Goal: Transaction & Acquisition: Purchase product/service

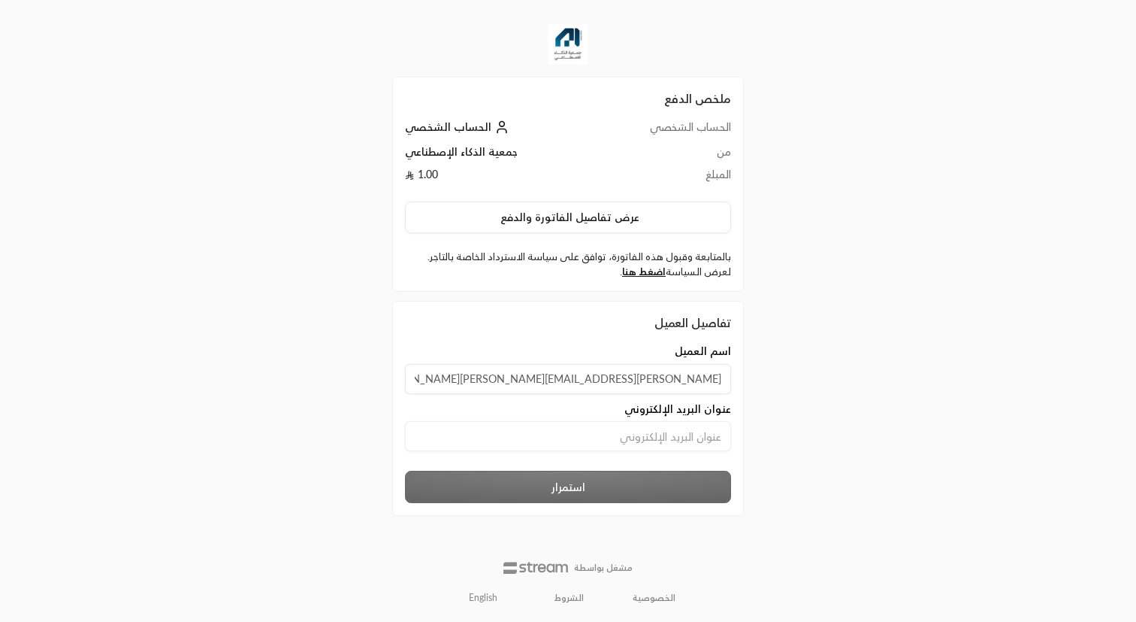
type input "[PERSON_NAME][EMAIL_ADDRESS][PERSON_NAME][DOMAIN_NAME]"
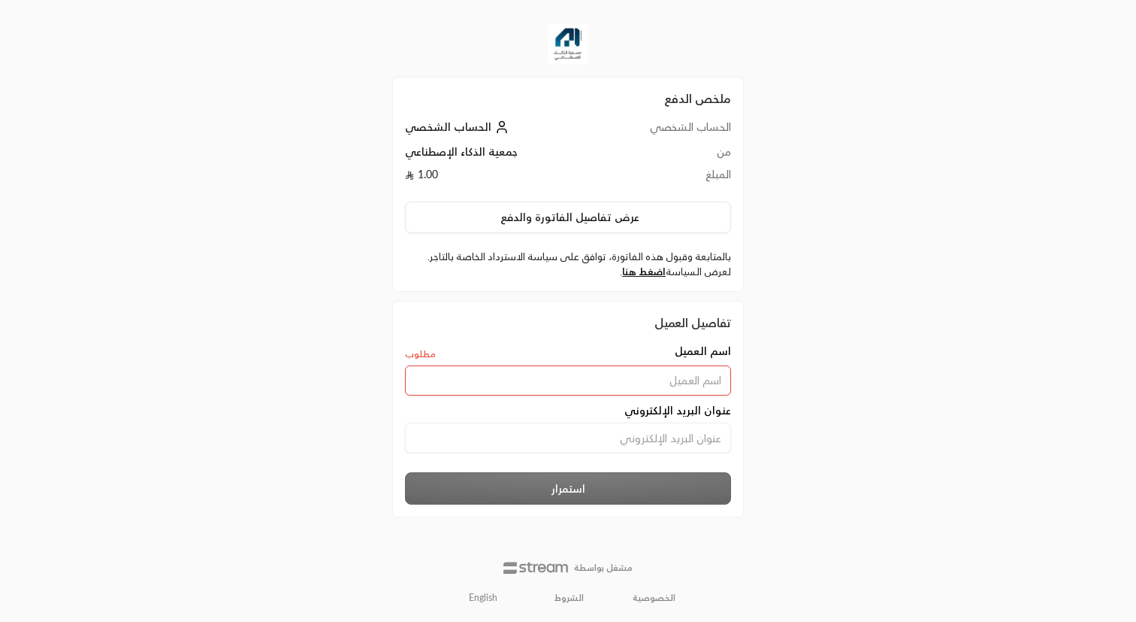
click at [649, 433] on input at bounding box center [568, 437] width 326 height 30
paste input "[PERSON_NAME][EMAIL_ADDRESS][PERSON_NAME][DOMAIN_NAME]"
type input "[PERSON_NAME][EMAIL_ADDRESS][PERSON_NAME][DOMAIN_NAME]"
click at [636, 383] on input at bounding box center [568, 380] width 326 height 30
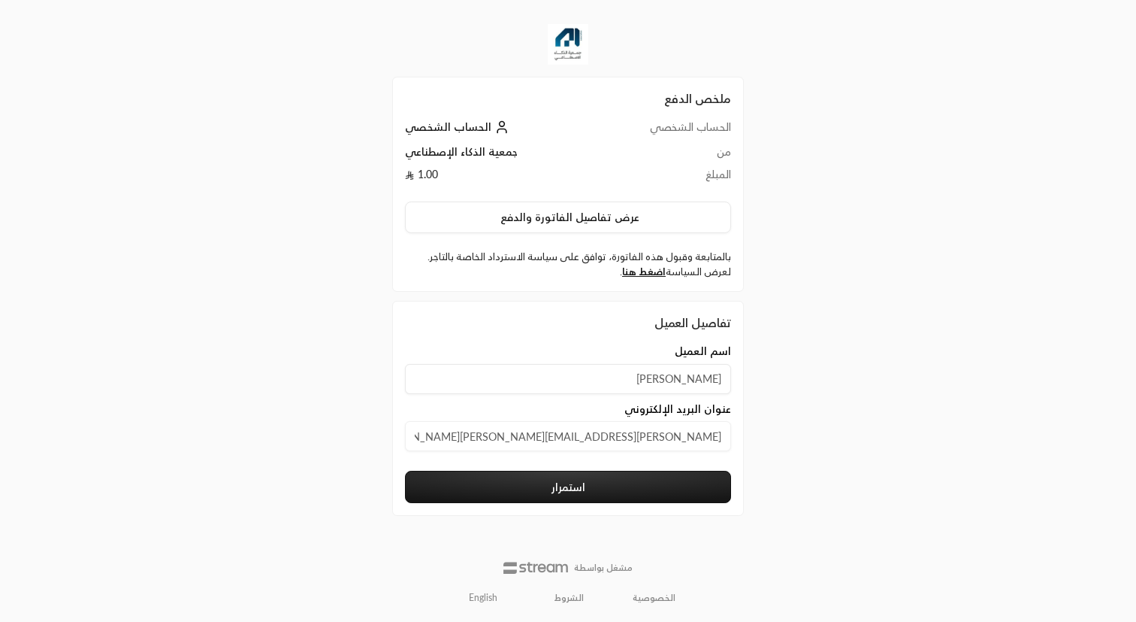
type input "[PERSON_NAME]"
click at [612, 489] on button "استمرار" at bounding box center [568, 486] width 326 height 32
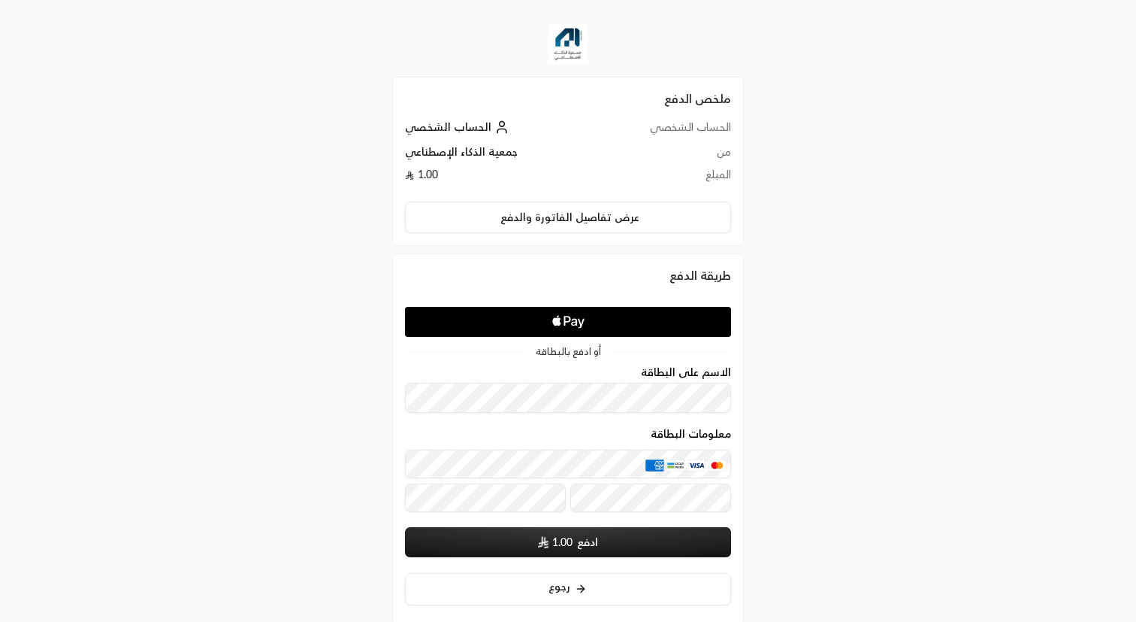
click at [566, 324] on icon "Apple Logo" at bounding box center [569, 321] width 154 height 27
